Goal: Task Accomplishment & Management: Manage account settings

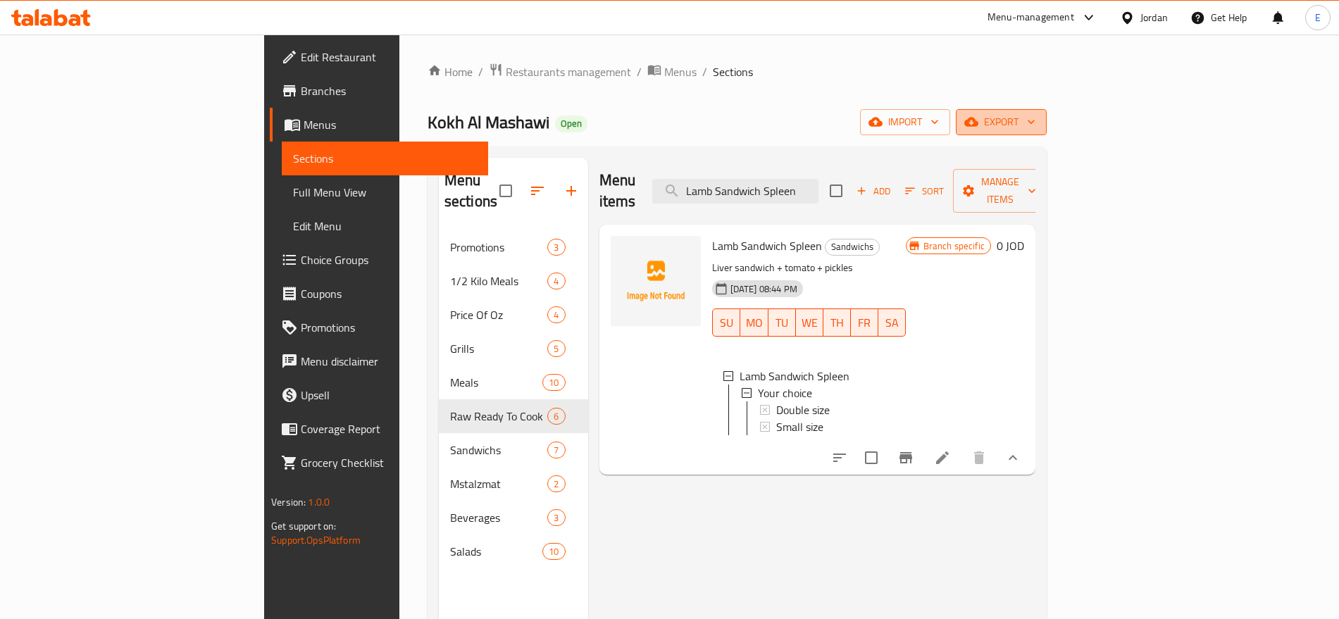
click at [1035, 120] on span "export" at bounding box center [1001, 122] width 68 height 18
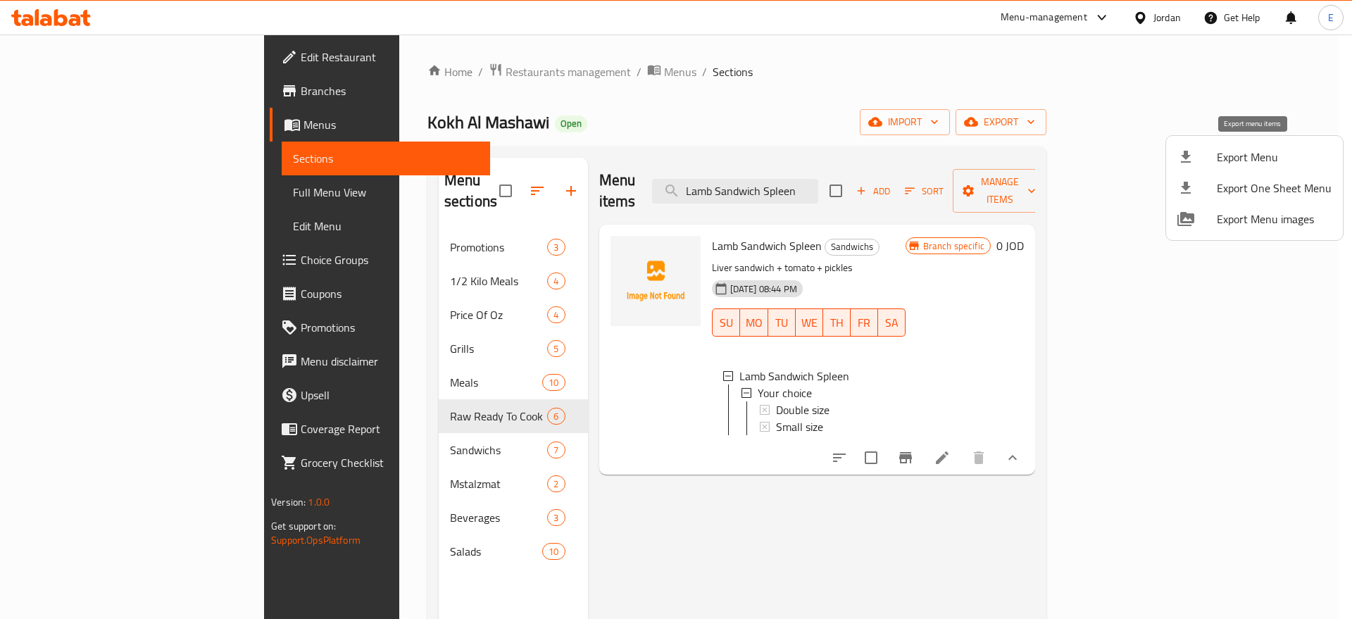
click at [1250, 158] on span "Export Menu" at bounding box center [1274, 157] width 115 height 17
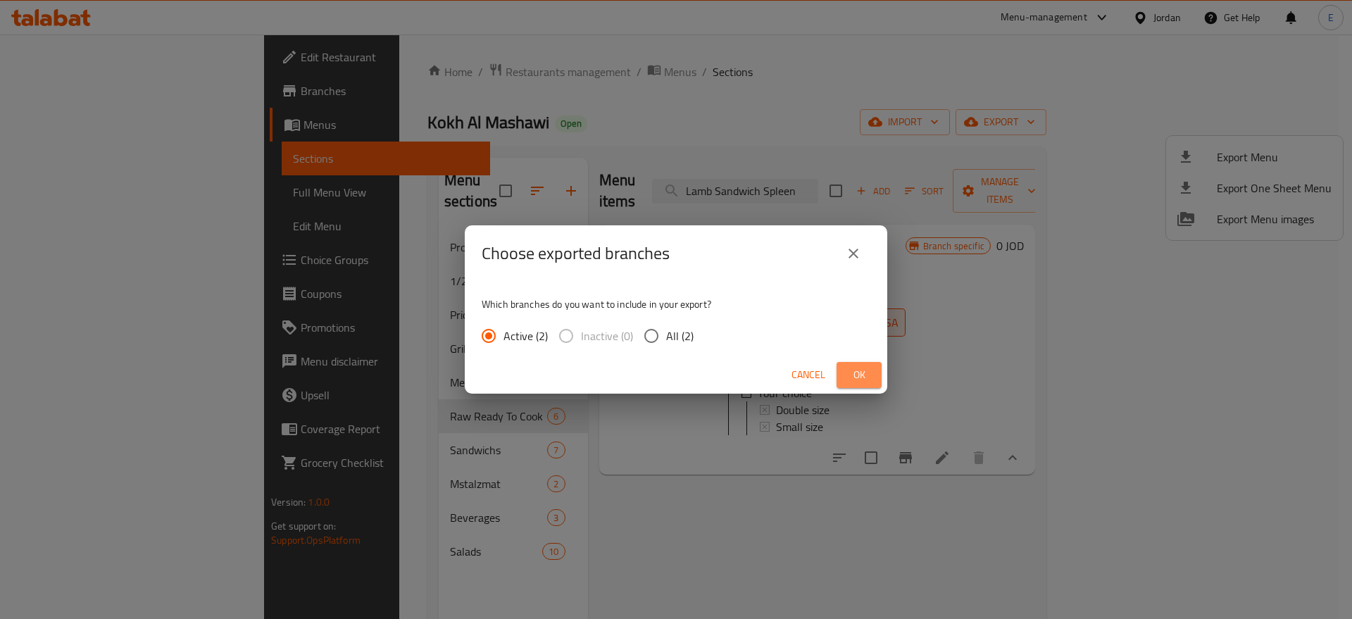
click at [856, 371] on span "Ok" at bounding box center [859, 375] width 23 height 18
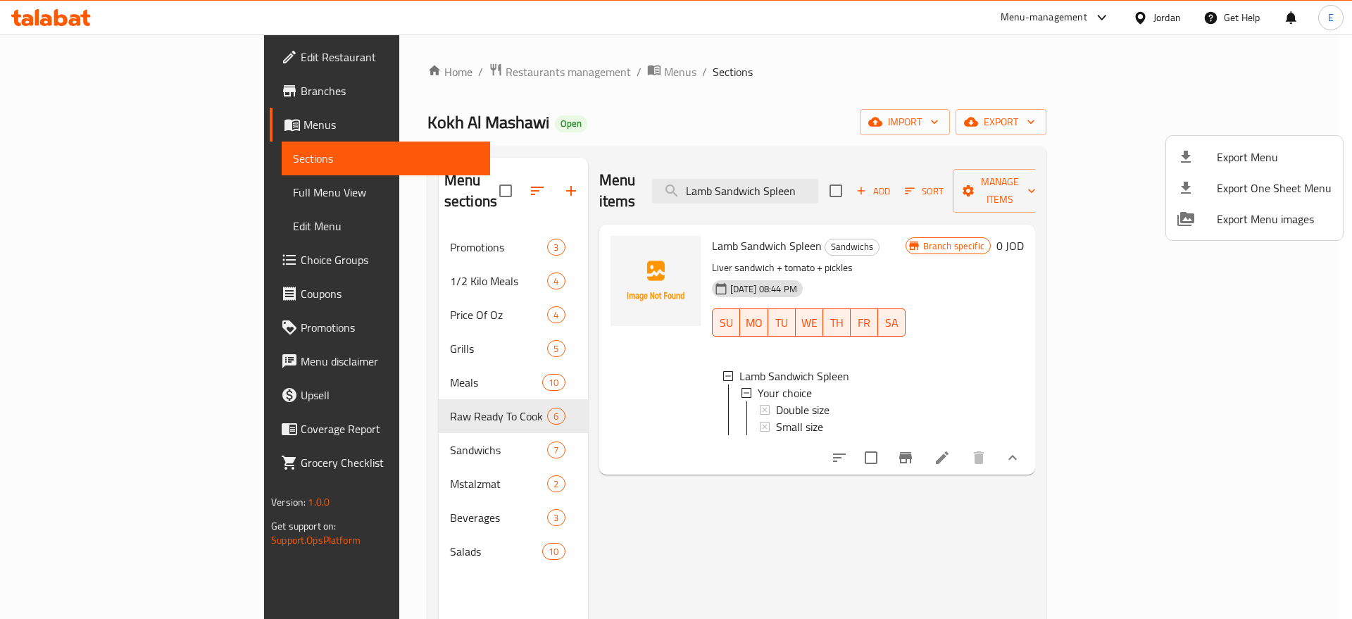
click at [78, 187] on div at bounding box center [676, 309] width 1352 height 619
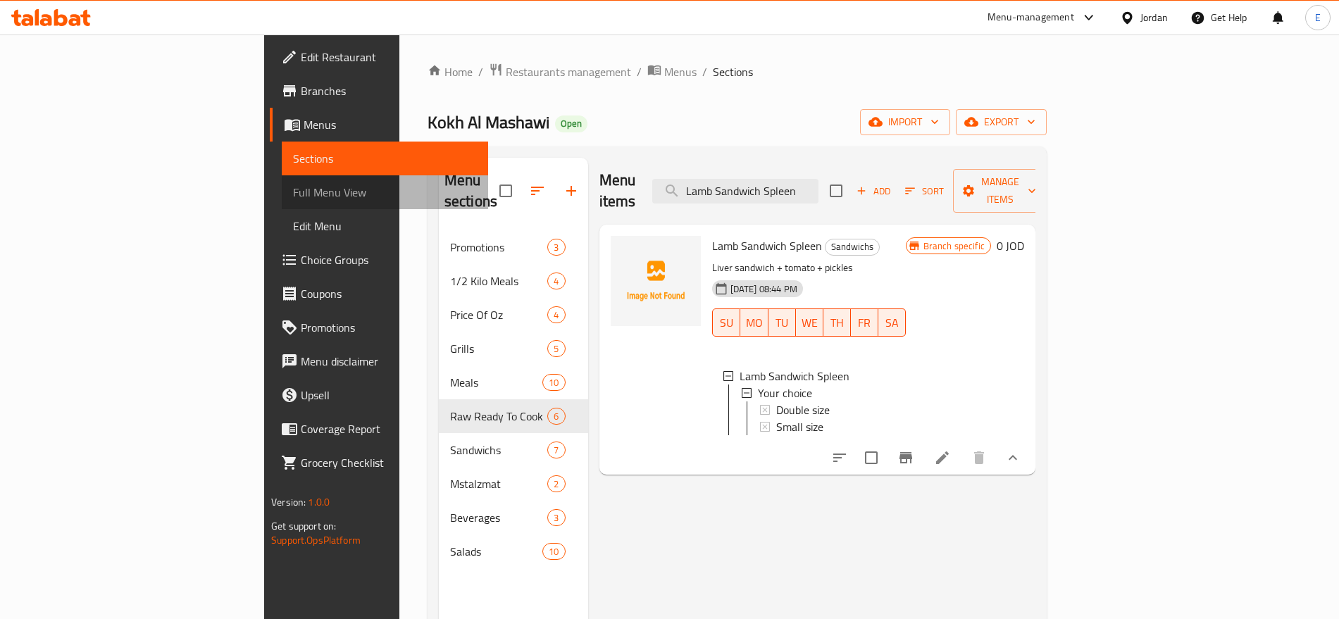
click at [293, 187] on span "Full Menu View" at bounding box center [384, 192] width 183 height 17
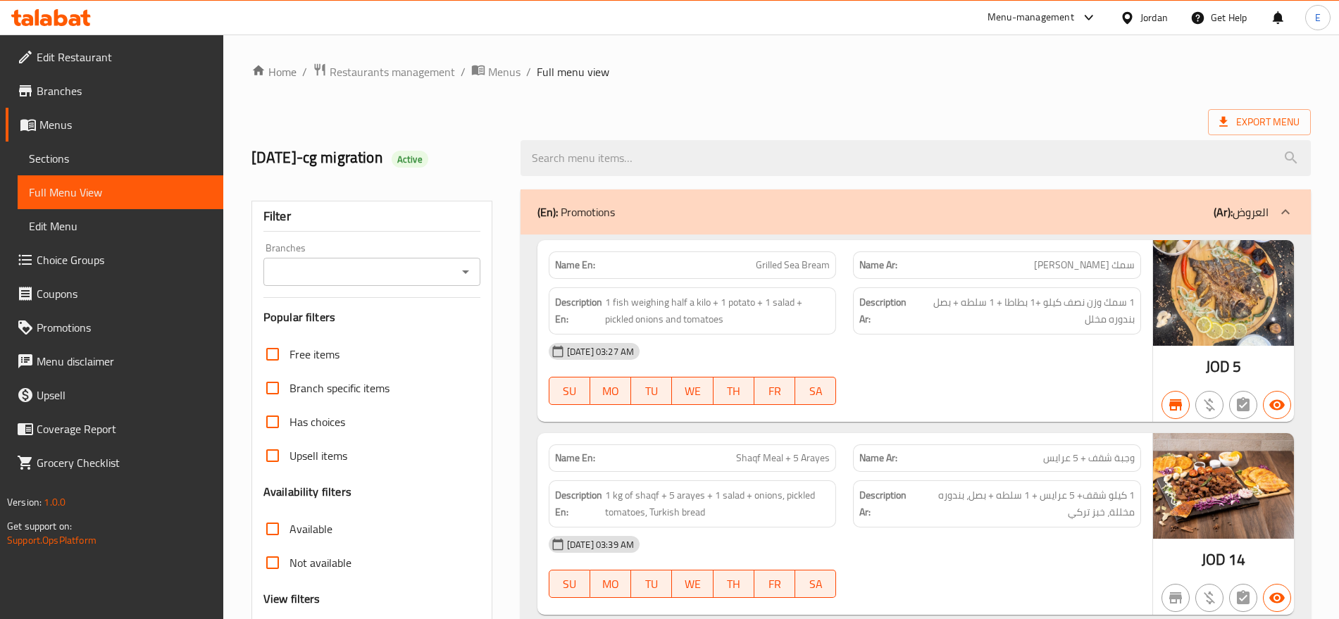
click at [413, 259] on div "Branches" at bounding box center [371, 272] width 217 height 28
click at [459, 271] on icon "Open" at bounding box center [465, 271] width 17 height 17
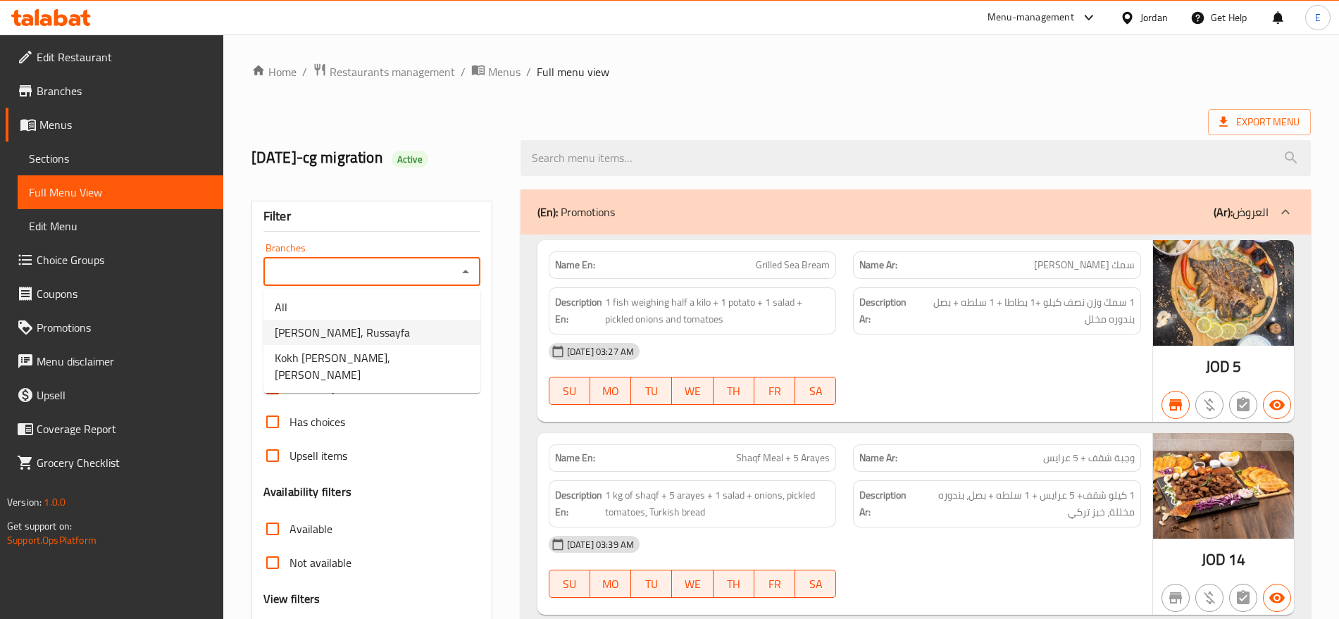
click at [413, 332] on li "[PERSON_NAME], Russayfa" at bounding box center [371, 332] width 217 height 25
type input "[PERSON_NAME], Russayfa"
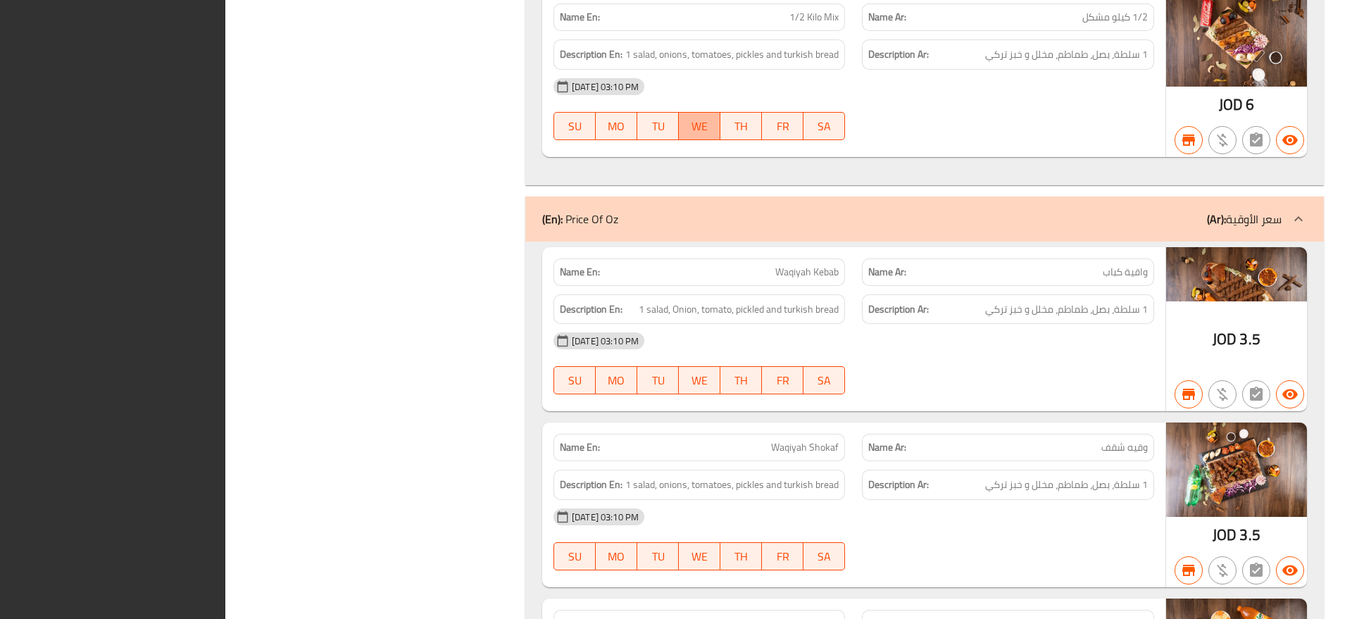
click at [720, 118] on button "WE" at bounding box center [700, 126] width 42 height 28
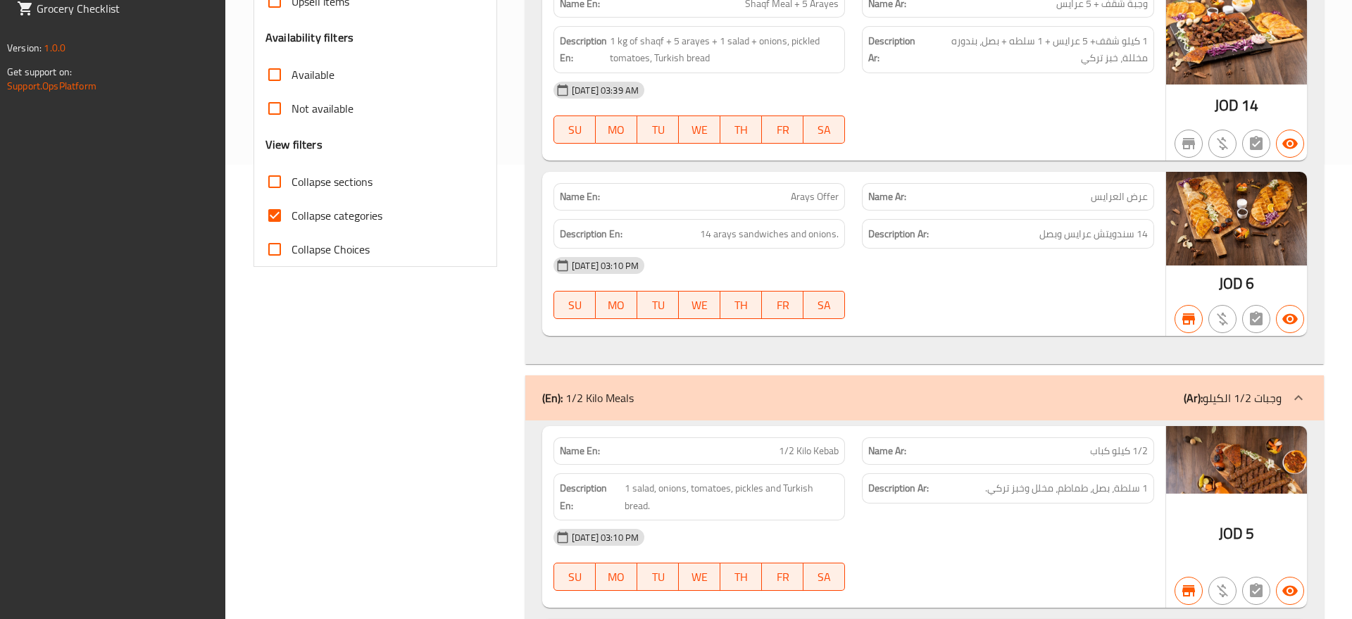
scroll to position [451, 0]
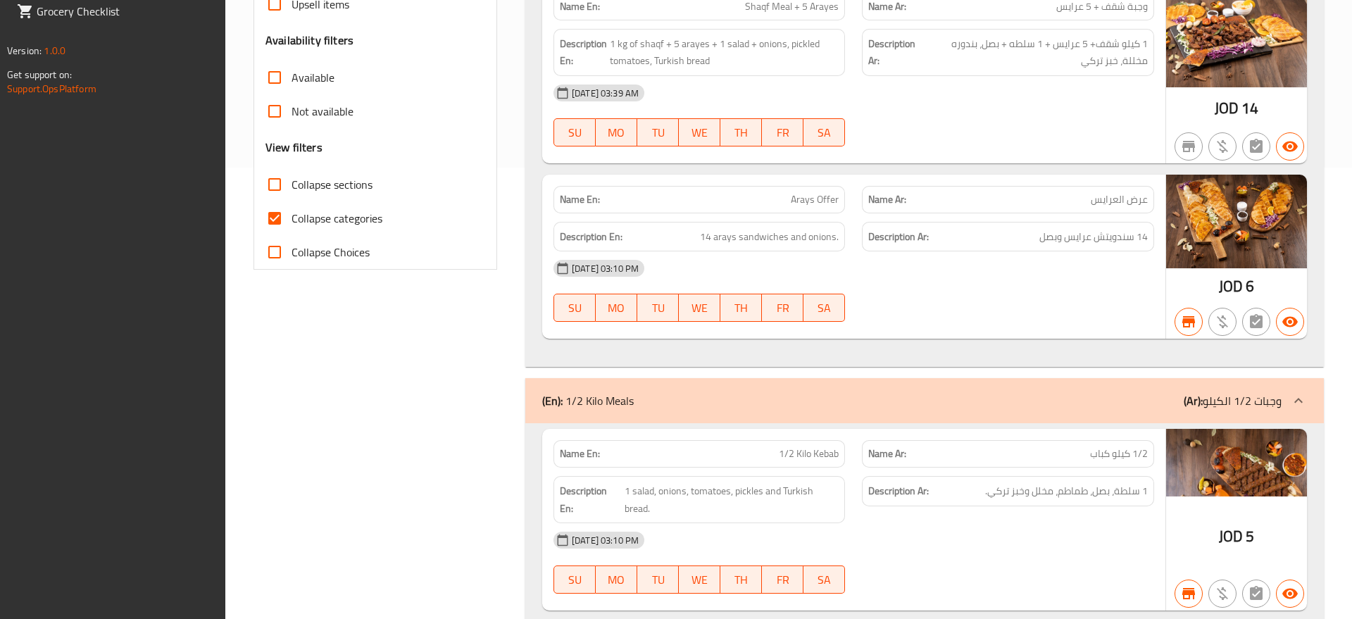
click at [365, 216] on span "Collapse categories" at bounding box center [337, 218] width 91 height 17
click at [292, 216] on input "Collapse categories" at bounding box center [275, 218] width 34 height 34
checkbox input "false"
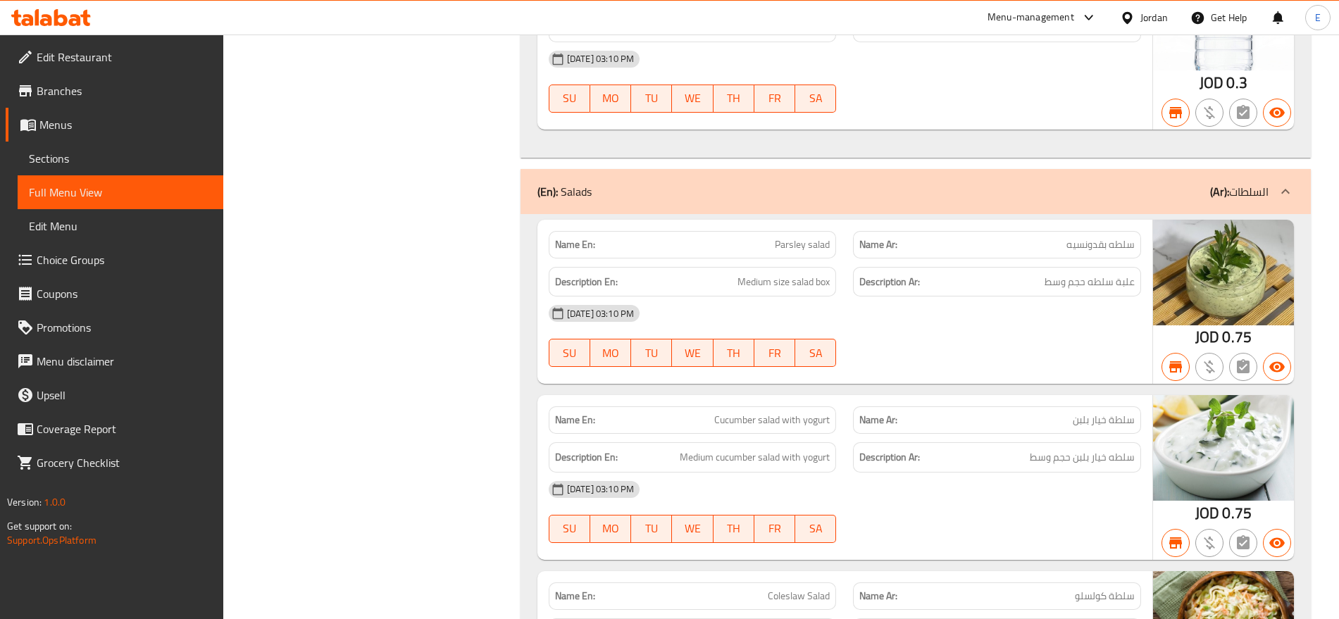
scroll to position [11221, 0]
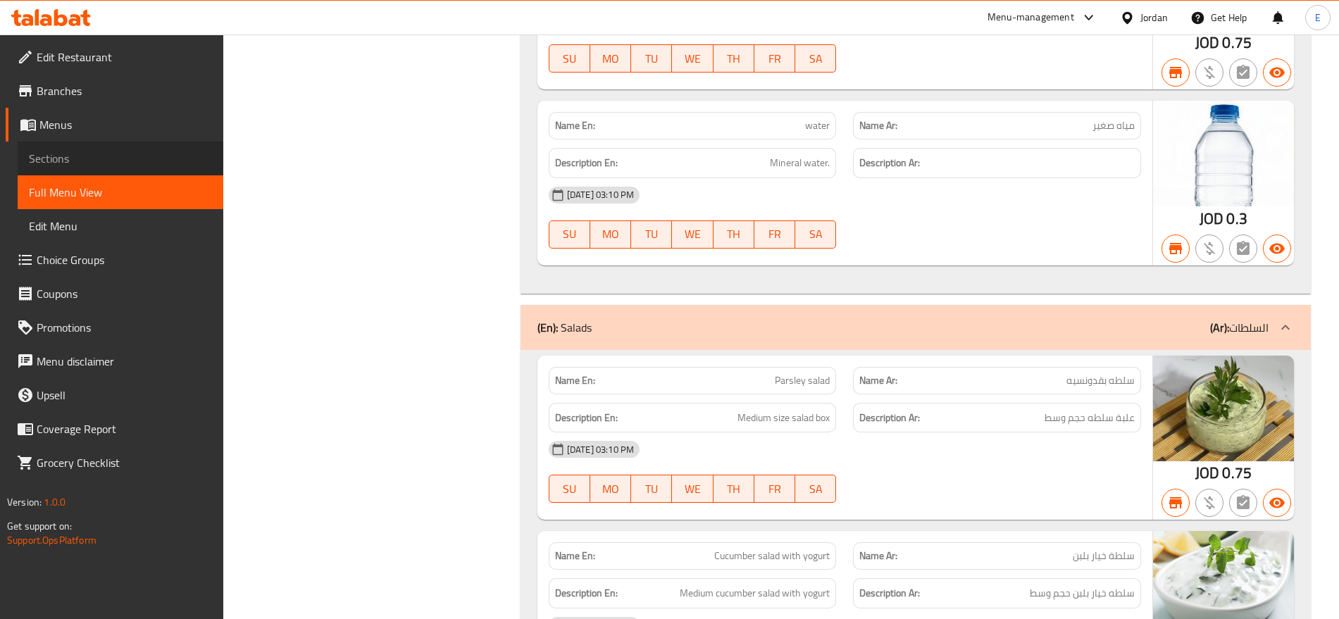
click at [115, 147] on link "Sections" at bounding box center [121, 159] width 206 height 34
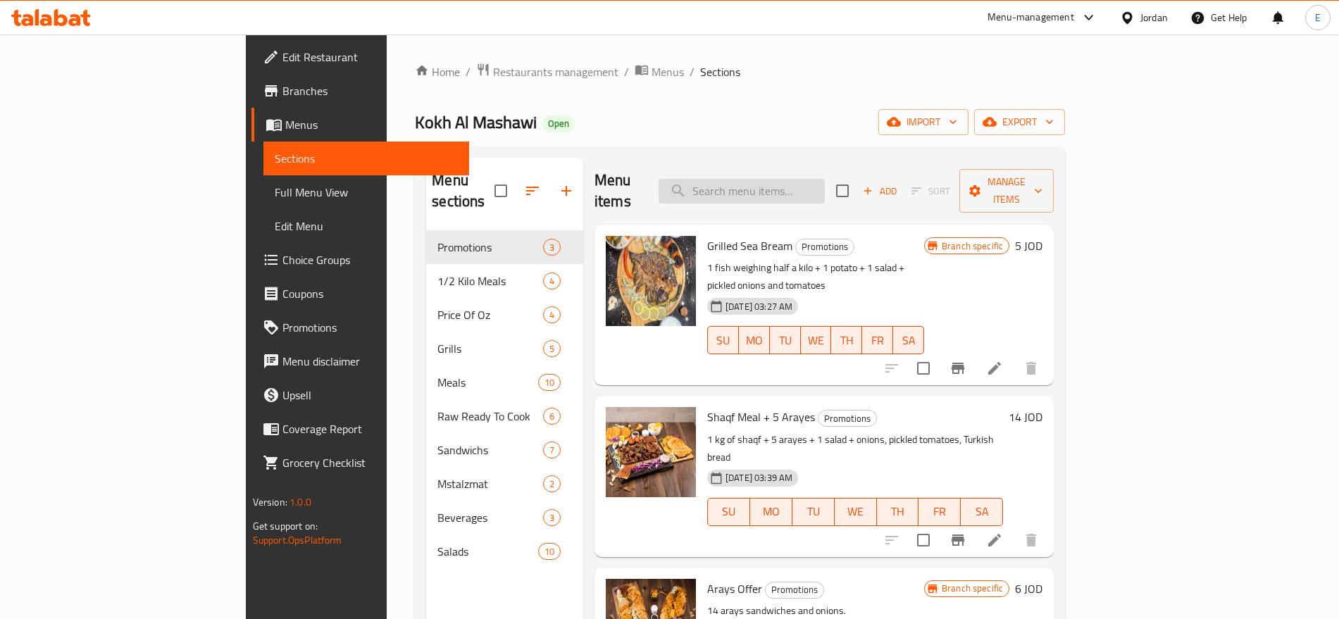
click at [803, 182] on input "search" at bounding box center [741, 191] width 166 height 25
paste input "Raw Shish Tawook Ready To Cook"
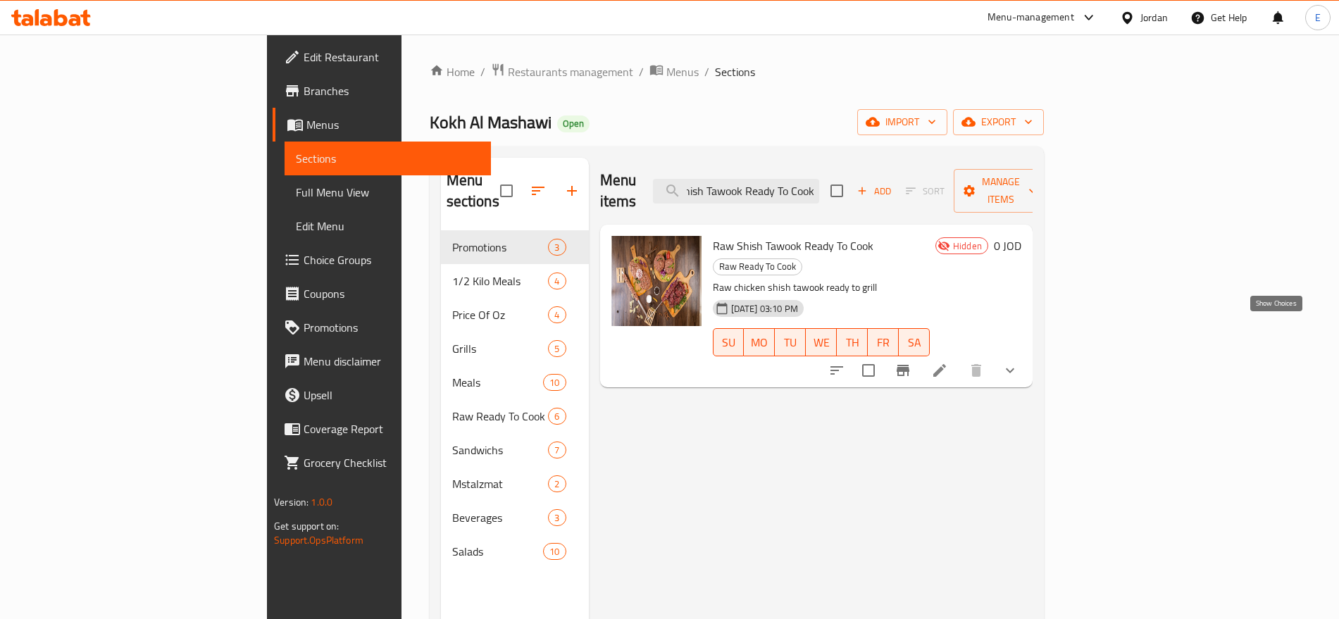
type input "Raw Shish Tawook Ready To Cook"
click at [1018, 362] on icon "show more" at bounding box center [1009, 370] width 17 height 17
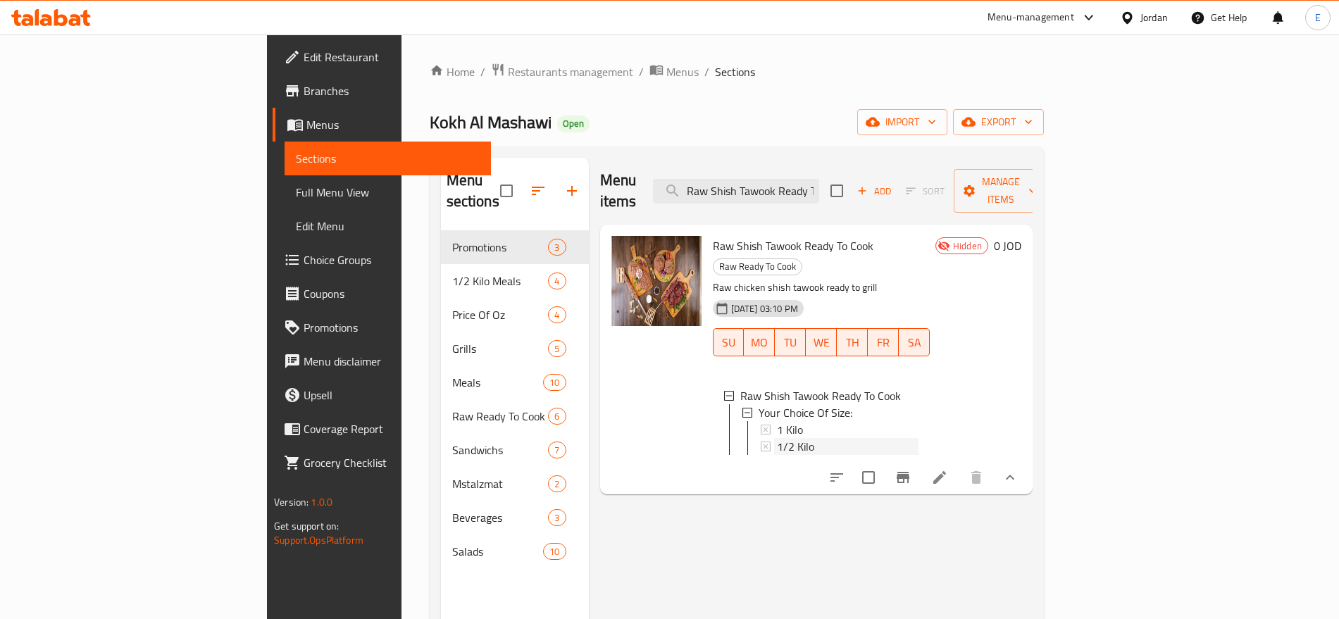
click at [777, 438] on span "1/2 Kilo" at bounding box center [795, 446] width 37 height 17
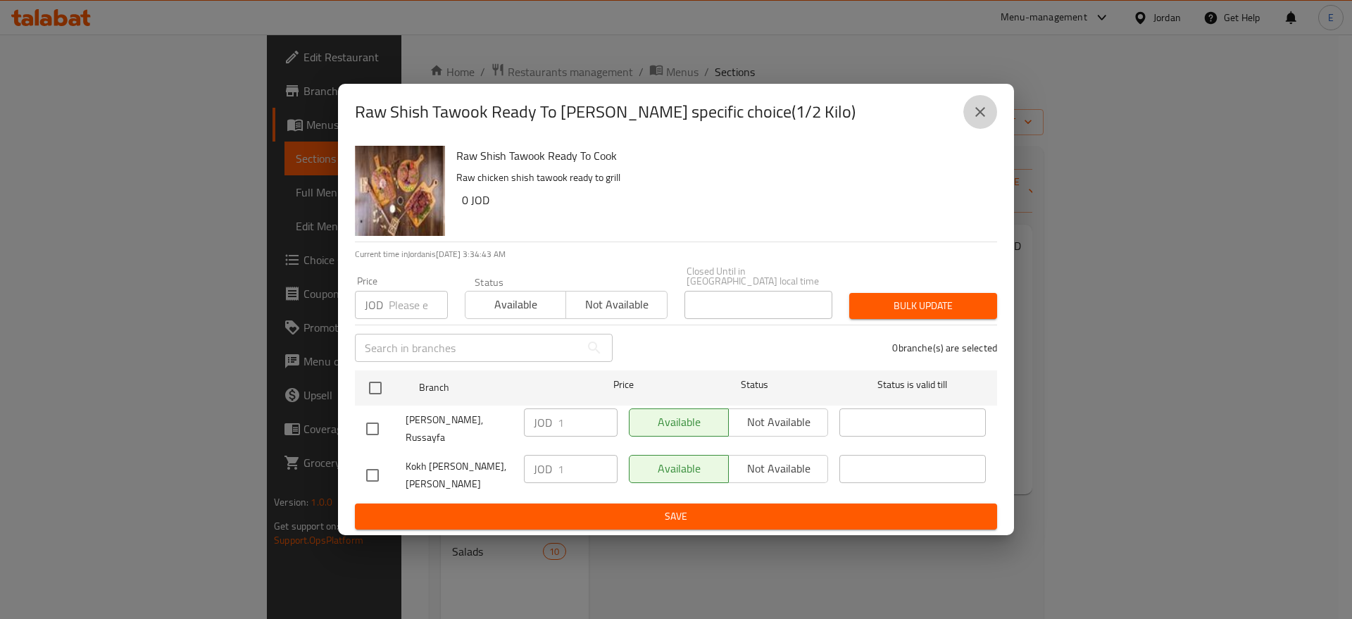
click at [982, 120] on icon "close" at bounding box center [980, 112] width 17 height 17
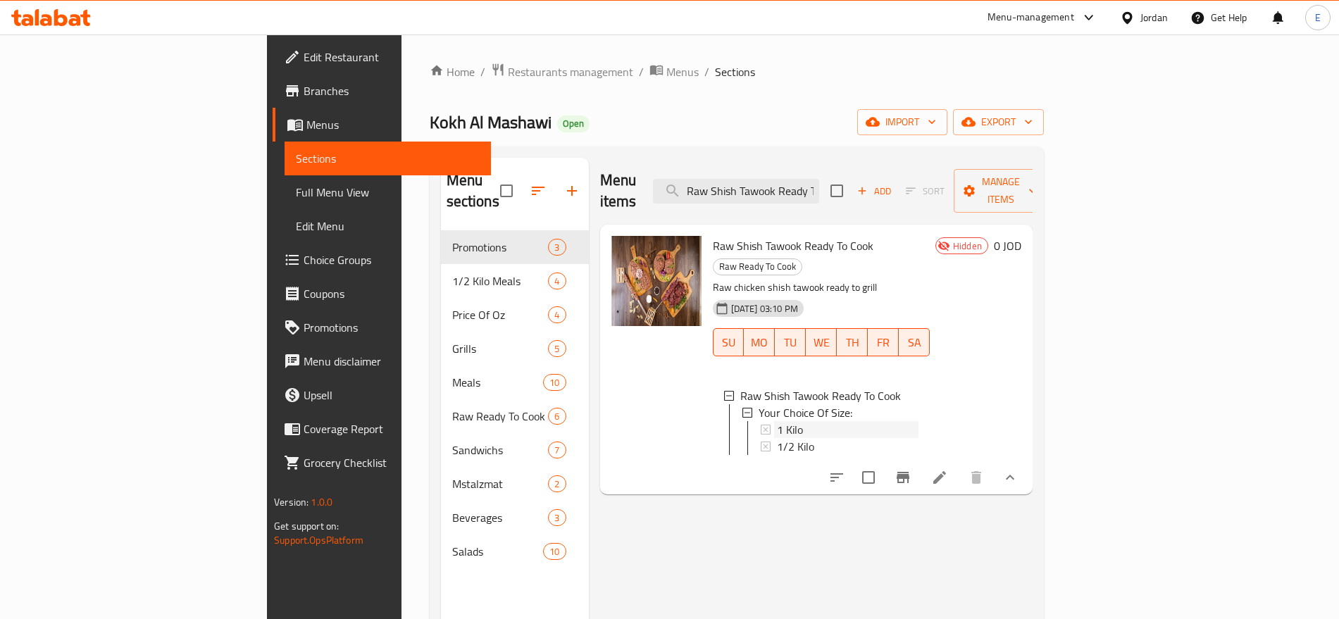
click at [777, 421] on div "1 Kilo" at bounding box center [848, 429] width 142 height 17
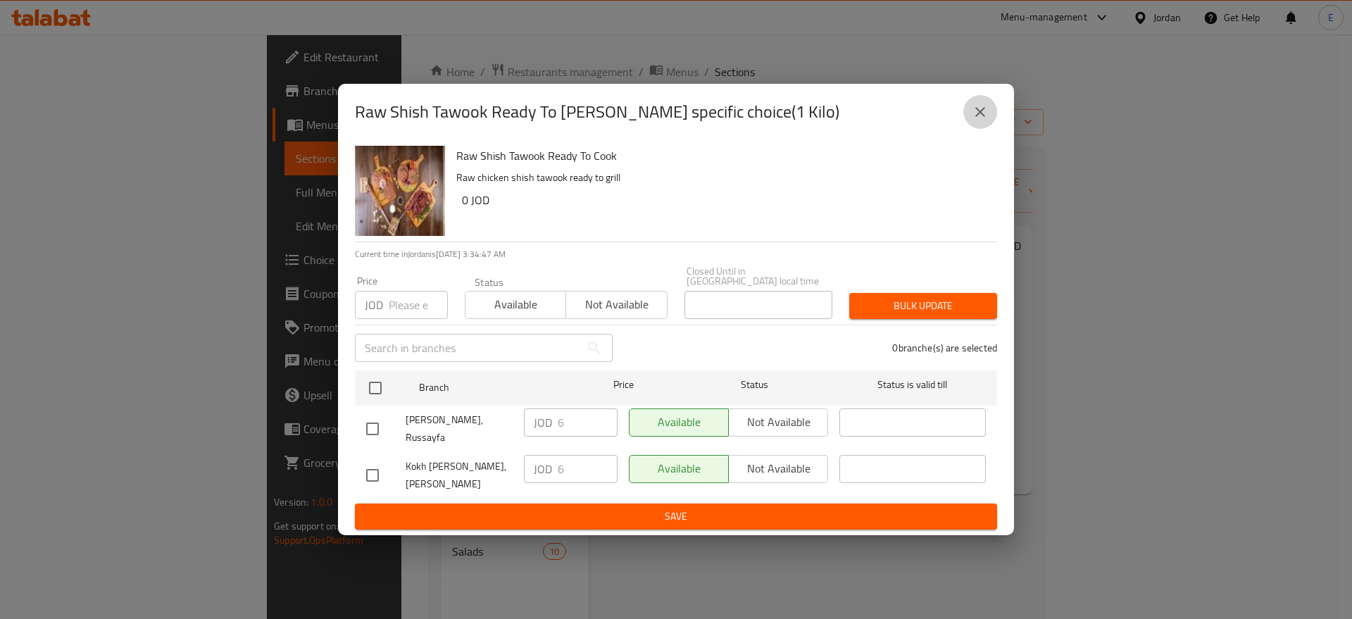
click at [968, 118] on button "close" at bounding box center [980, 112] width 34 height 34
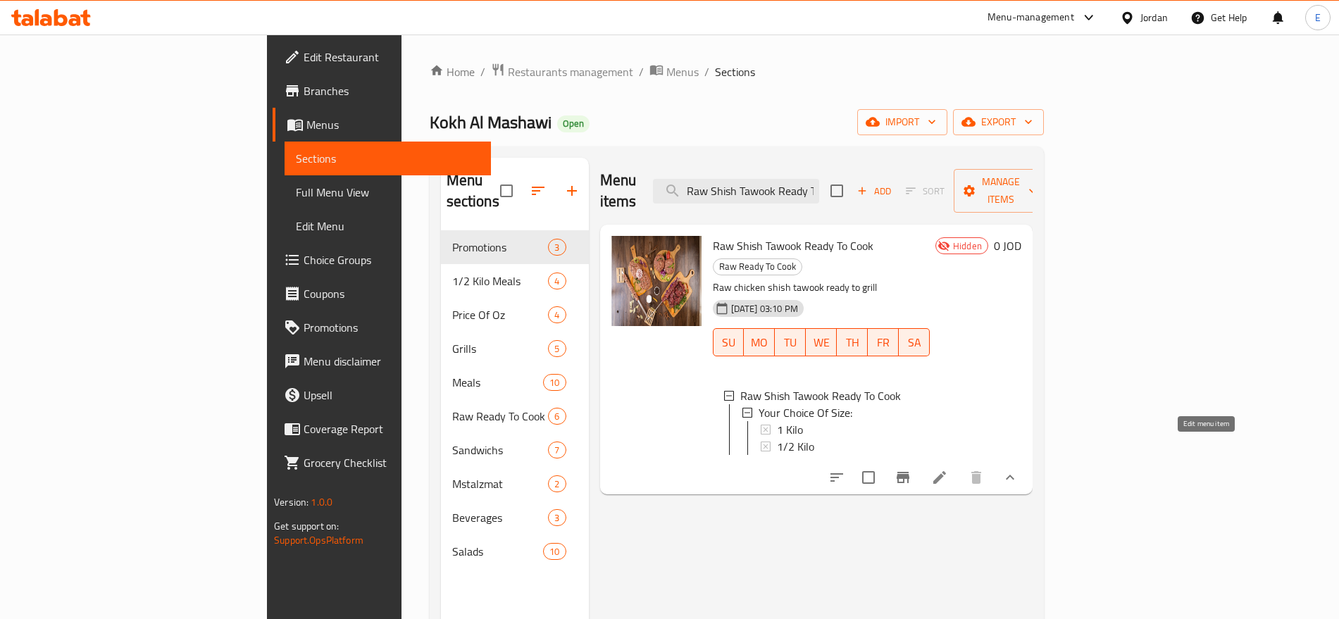
click at [948, 469] on icon at bounding box center [939, 477] width 17 height 17
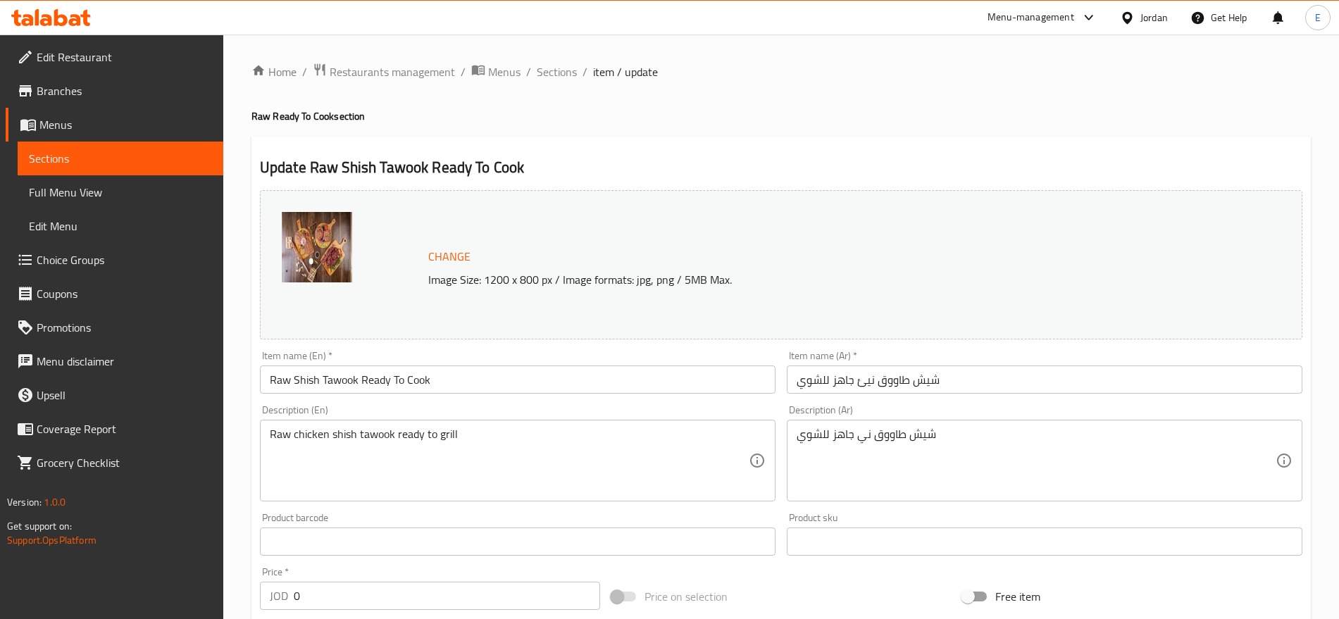
click at [927, 384] on input "شيش طاووق نيئ جاهز للشوي" at bounding box center [1044, 379] width 515 height 28
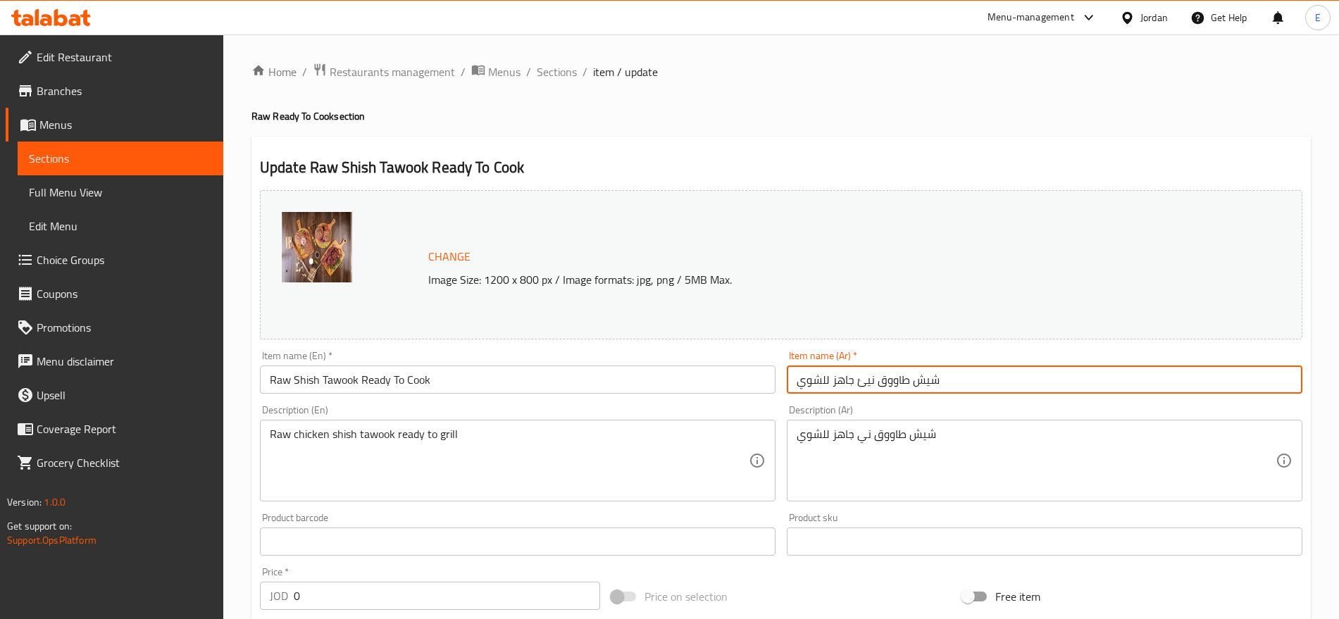
click at [927, 384] on input "شيش طاووق نيئ جاهز للشوي" at bounding box center [1044, 379] width 515 height 28
